Goal: Information Seeking & Learning: Learn about a topic

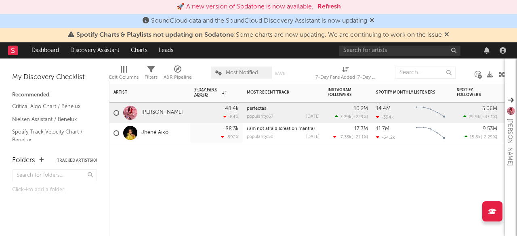
click at [151, 167] on div at bounding box center [149, 155] width 81 height 24
click at [328, 6] on button "Refresh" at bounding box center [328, 7] width 23 height 10
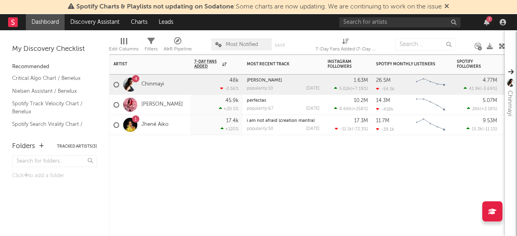
click at [185, 185] on div "Artist Notifications 7-Day Fans Added WoW % Change Most Recent Track Popularity…" at bounding box center [307, 146] width 396 height 182
click at [449, 6] on icon at bounding box center [446, 6] width 5 height 6
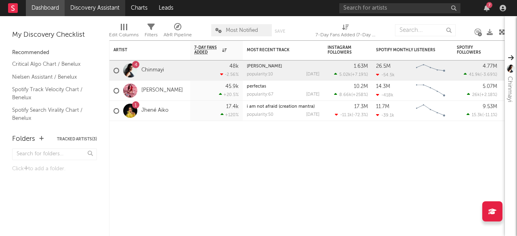
click at [101, 8] on link "Discovery Assistant" at bounding box center [95, 8] width 61 height 16
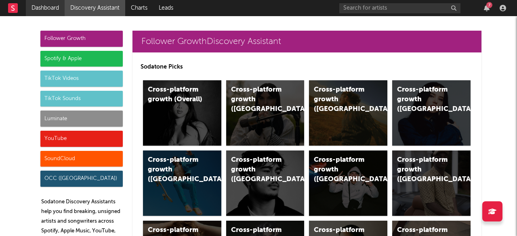
click at [44, 5] on link "Dashboard" at bounding box center [45, 8] width 39 height 16
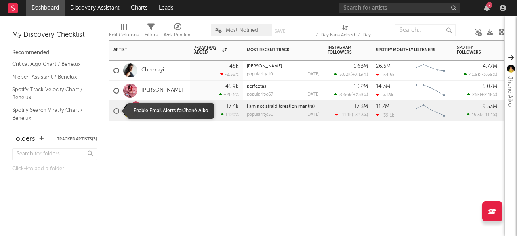
click at [115, 109] on div at bounding box center [116, 111] width 6 height 6
click at [113, 109] on input "checkbox" at bounding box center [113, 110] width 0 height 7
click at [116, 111] on div at bounding box center [116, 111] width 6 height 6
click at [113, 111] on input "checkbox" at bounding box center [113, 110] width 0 height 7
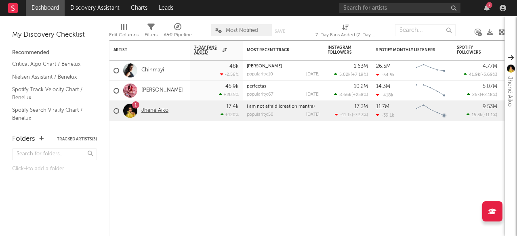
click at [153, 109] on link "Jhené Aiko" at bounding box center [154, 110] width 27 height 7
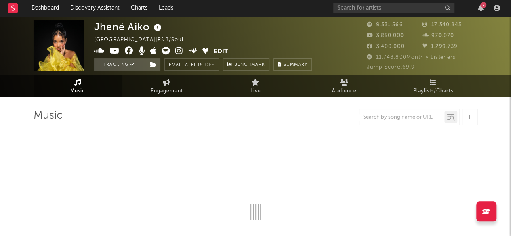
select select "6m"
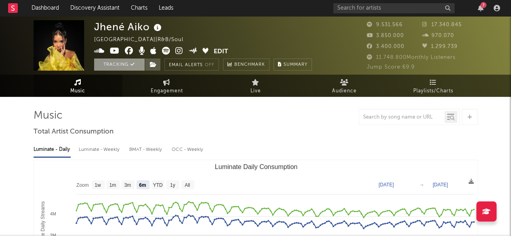
click at [129, 65] on button "Tracking" at bounding box center [119, 65] width 50 height 12
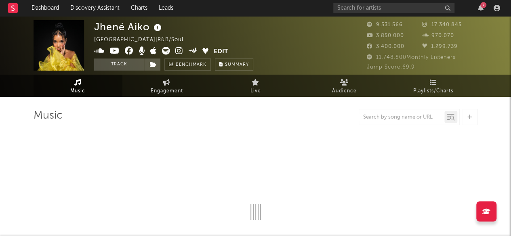
select select "6m"
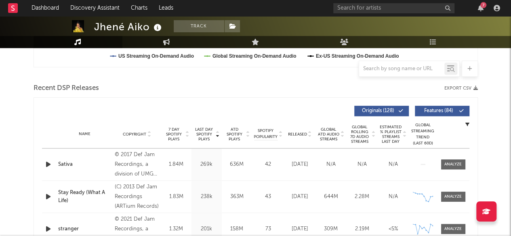
scroll to position [278, 0]
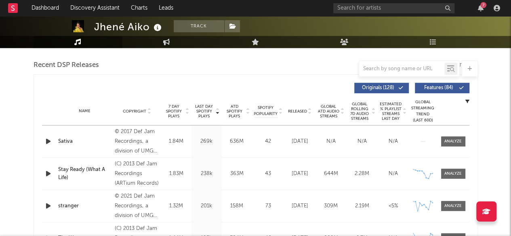
click at [14, 5] on rect at bounding box center [13, 8] width 10 height 10
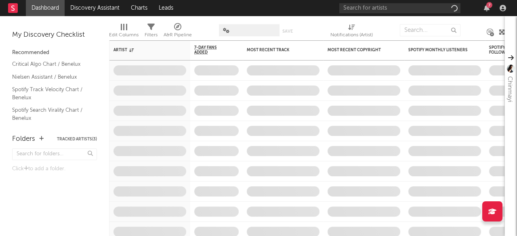
click at [385, 14] on div "7" at bounding box center [424, 8] width 170 height 16
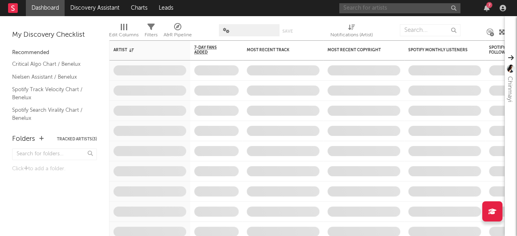
click at [374, 8] on input "text" at bounding box center [399, 8] width 121 height 10
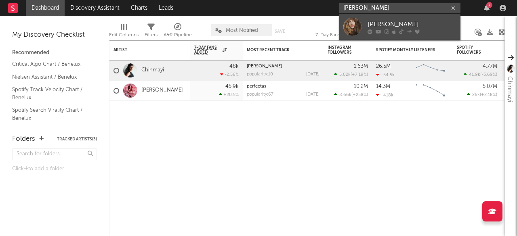
type input "Roxy Dekker"
click at [377, 21] on div "Roxy Dekker" at bounding box center [411, 24] width 89 height 10
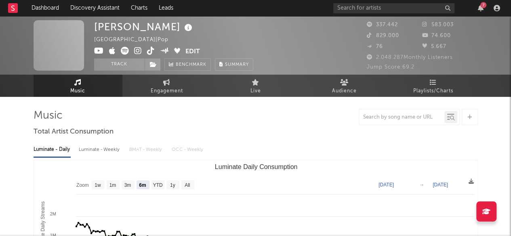
select select "6m"
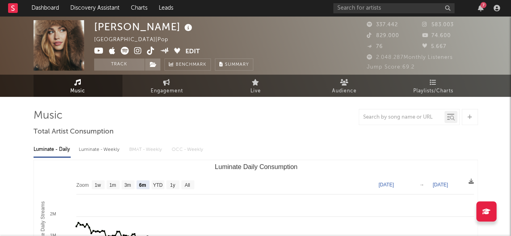
click at [383, 27] on span "337.442" at bounding box center [382, 24] width 31 height 5
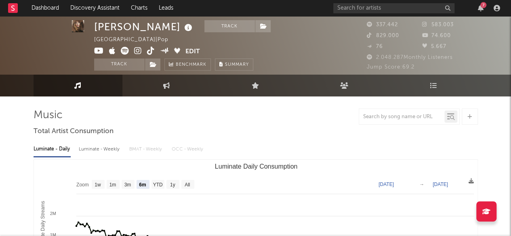
click at [108, 151] on div "Luminate - Weekly" at bounding box center [100, 150] width 42 height 14
select select "6m"
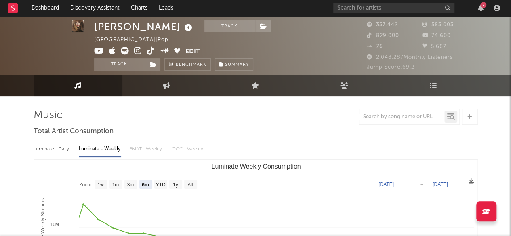
click at [61, 147] on div "Luminate - Daily" at bounding box center [52, 150] width 37 height 14
select select "6m"
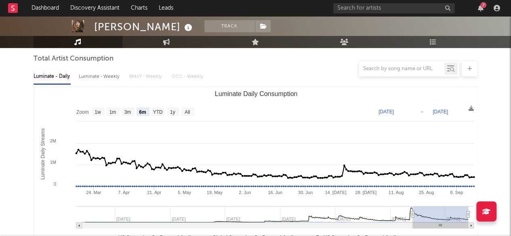
scroll to position [42, 0]
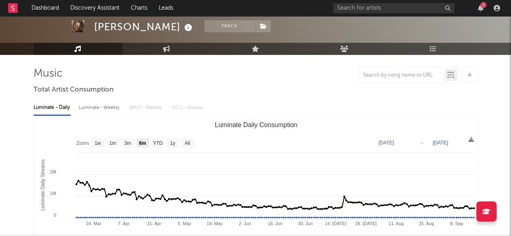
click at [99, 110] on div "Luminate - Weekly" at bounding box center [100, 108] width 42 height 14
select select "6m"
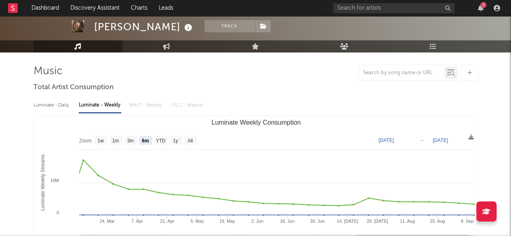
scroll to position [0, 0]
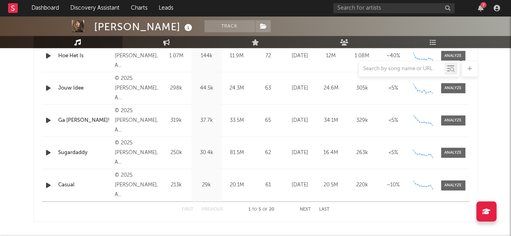
scroll to position [241, 0]
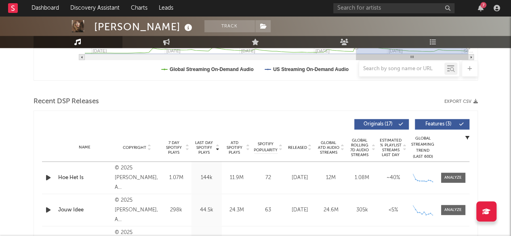
click at [173, 146] on span "7 Day Spotify Plays" at bounding box center [173, 148] width 21 height 15
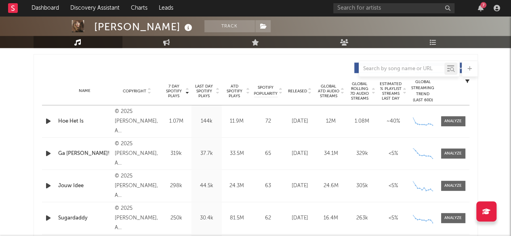
scroll to position [300, 0]
